Goal: Navigation & Orientation: Find specific page/section

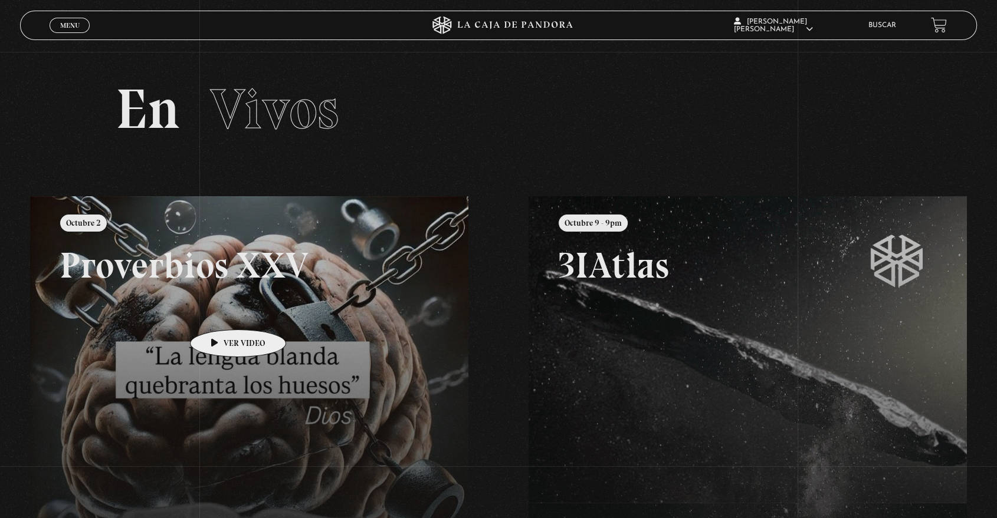
click at [219, 312] on link at bounding box center [528, 455] width 997 height 518
